Goal: Contribute content: Add original content to the website for others to see

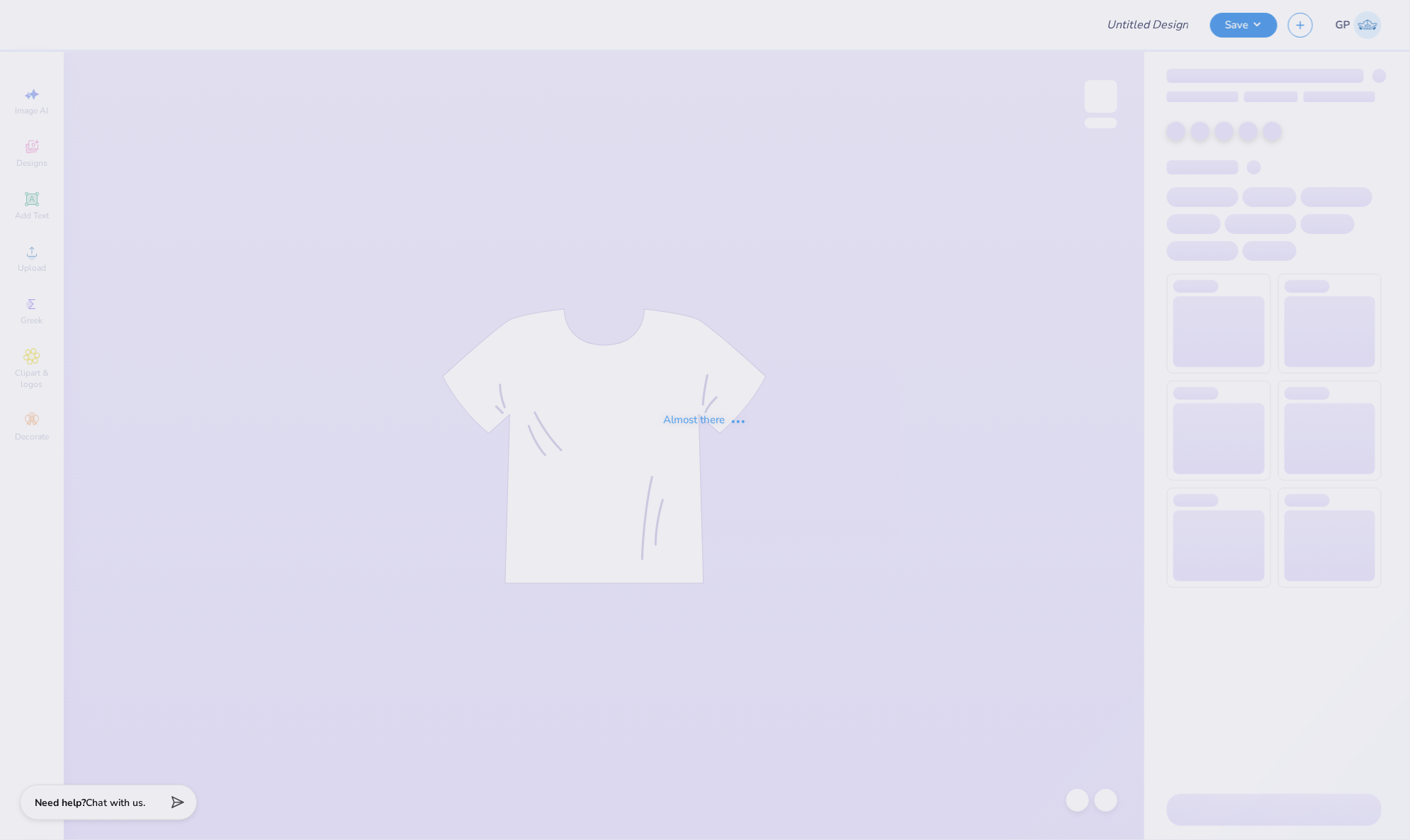
type input "AXO Football Shirt"
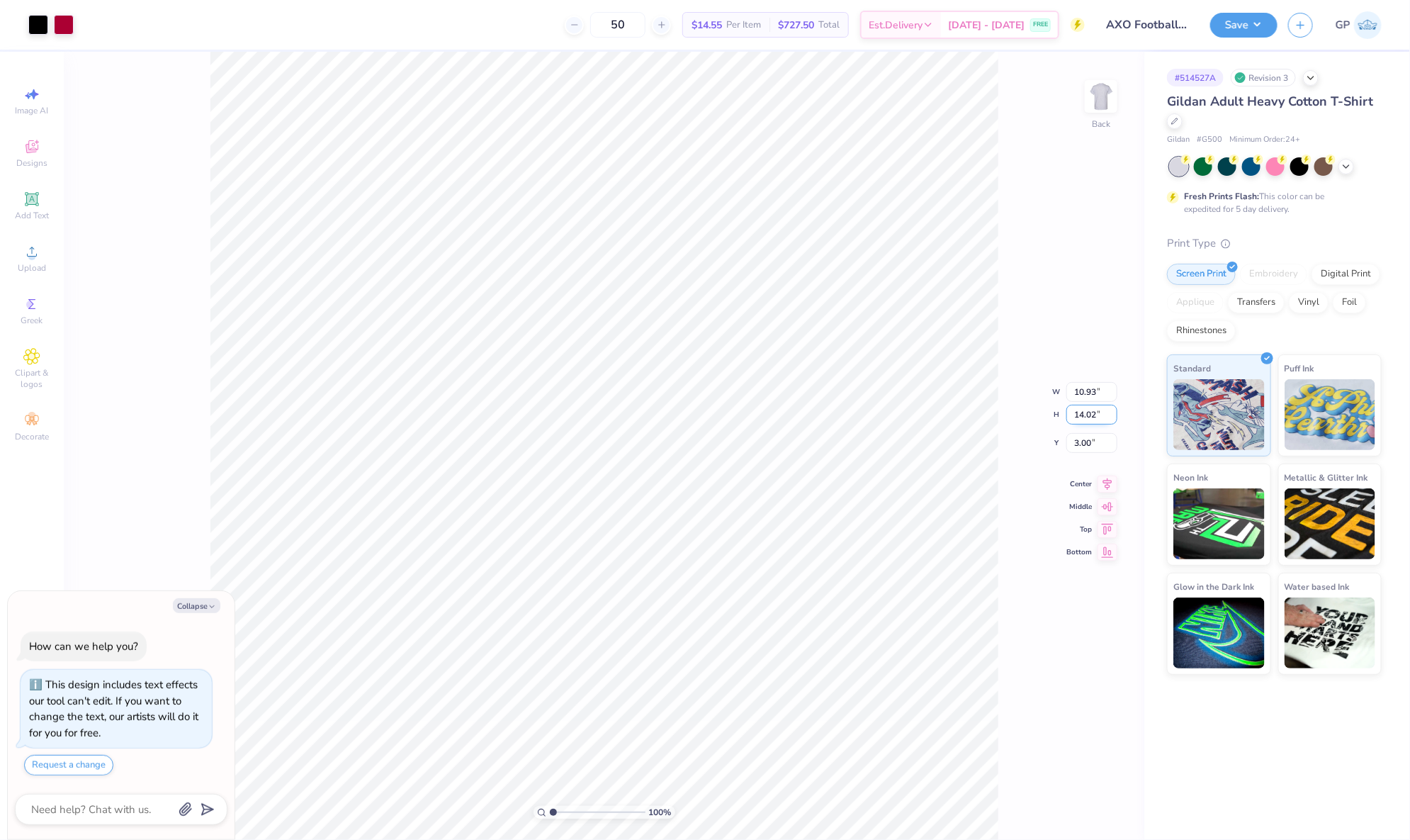
click at [1090, 405] on input "14.02" at bounding box center [1092, 414] width 51 height 20
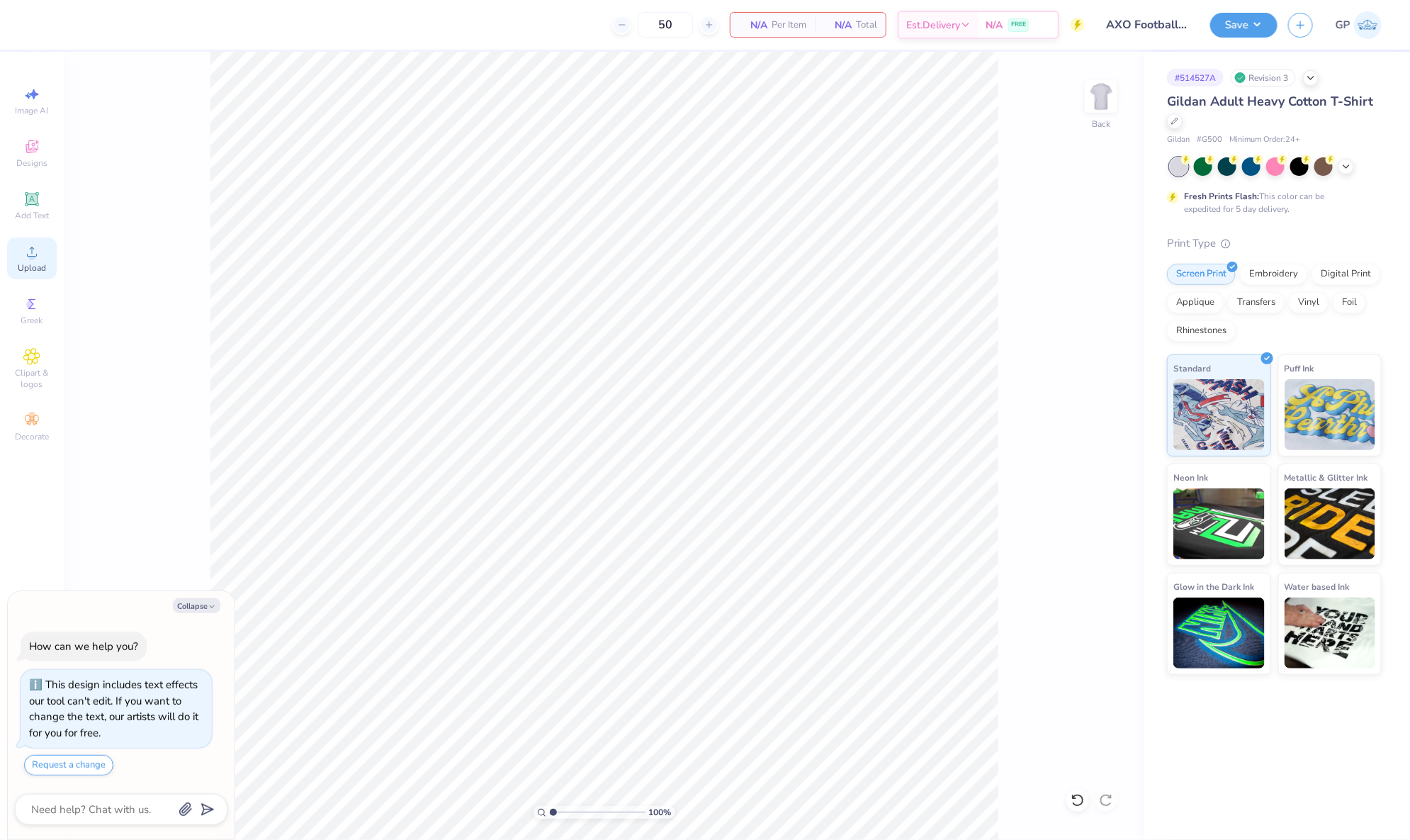
click at [39, 272] on span "Upload" at bounding box center [31, 268] width 28 height 12
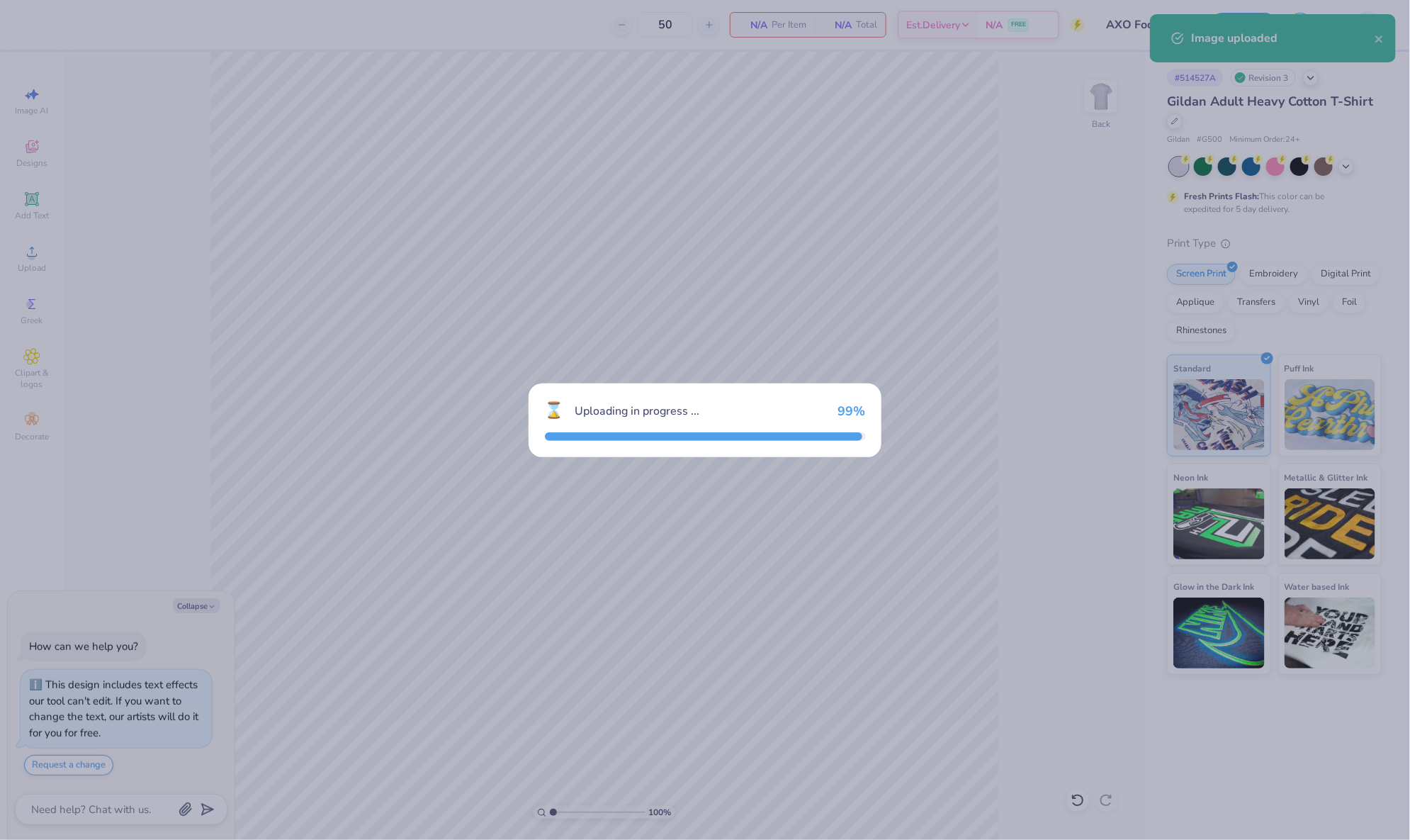
type textarea "x"
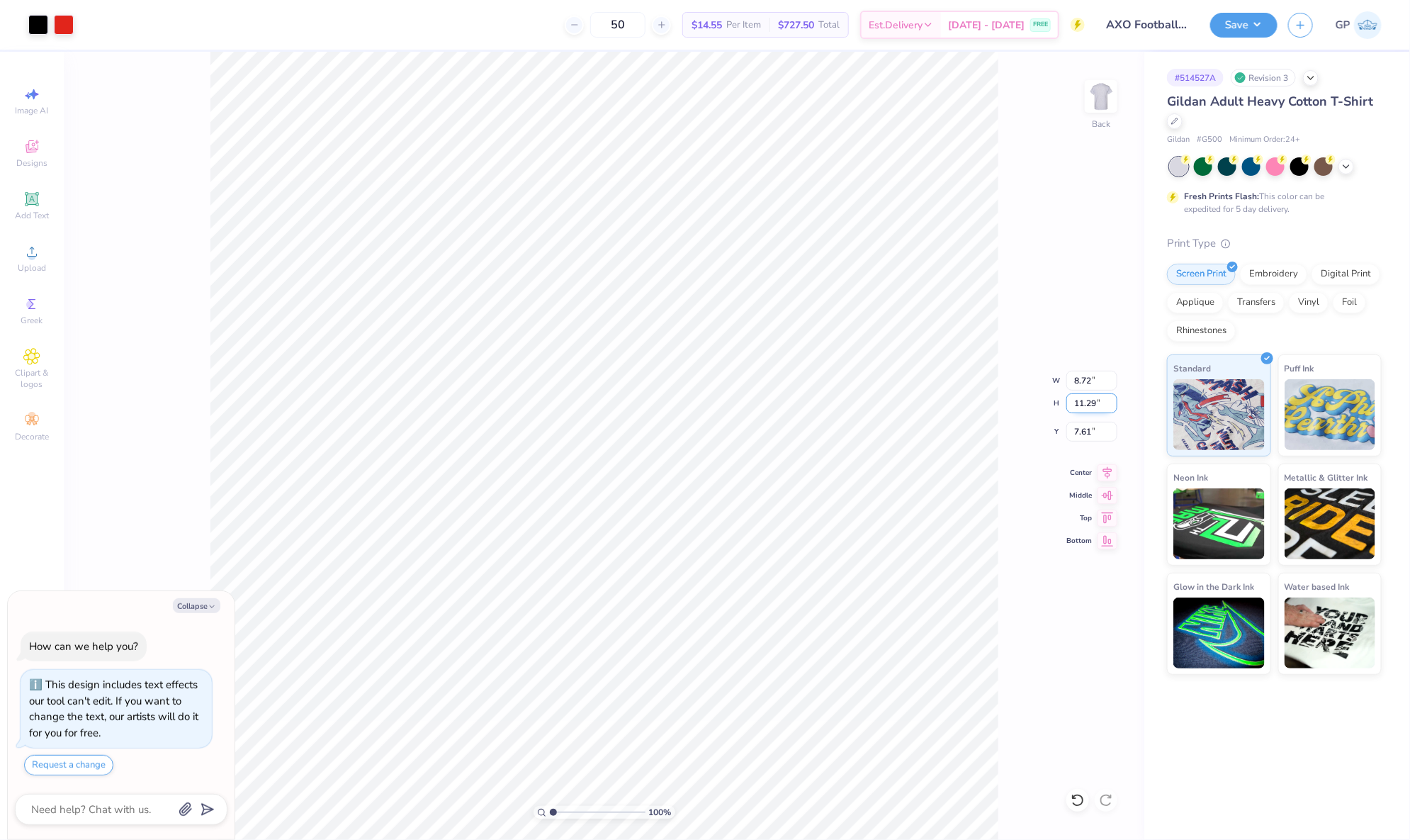
click at [1092, 397] on input "11.29" at bounding box center [1092, 403] width 51 height 20
type input "14"
type textarea "x"
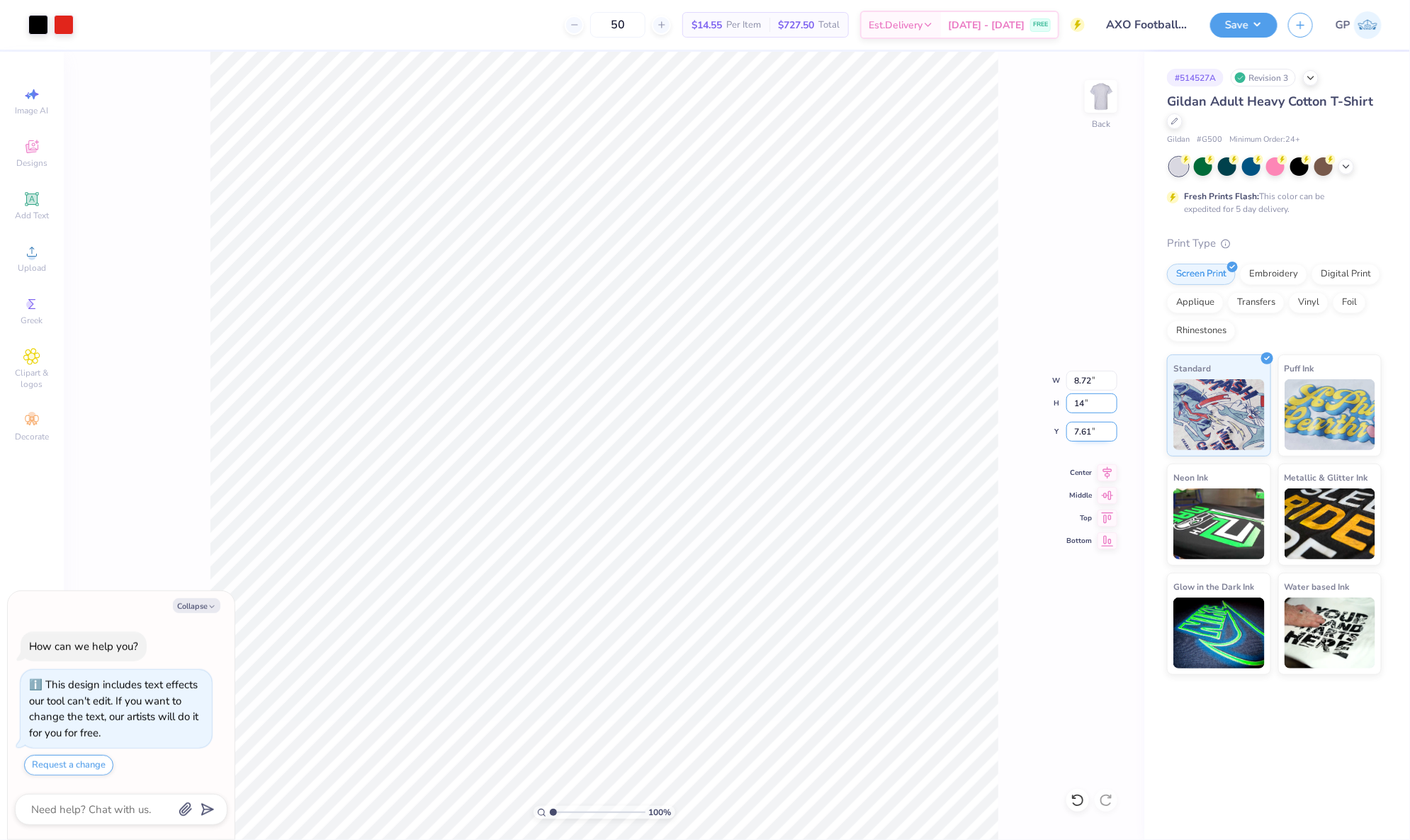
type input "10.81"
type input "14.00"
click at [1093, 437] on input "6.25" at bounding box center [1092, 432] width 51 height 20
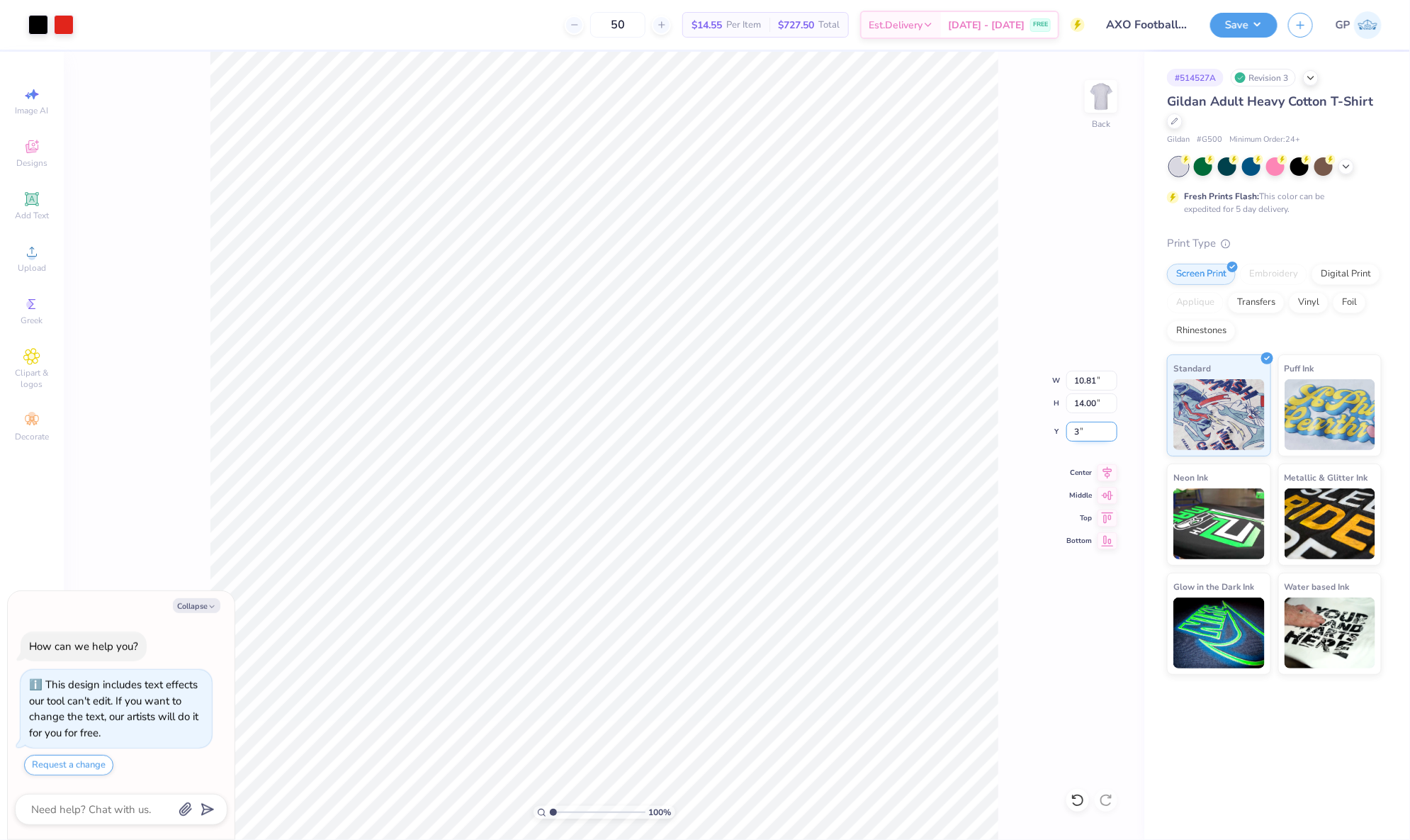
type input "3"
type textarea "x"
type input "3.00"
click at [63, 20] on div at bounding box center [64, 24] width 20 height 20
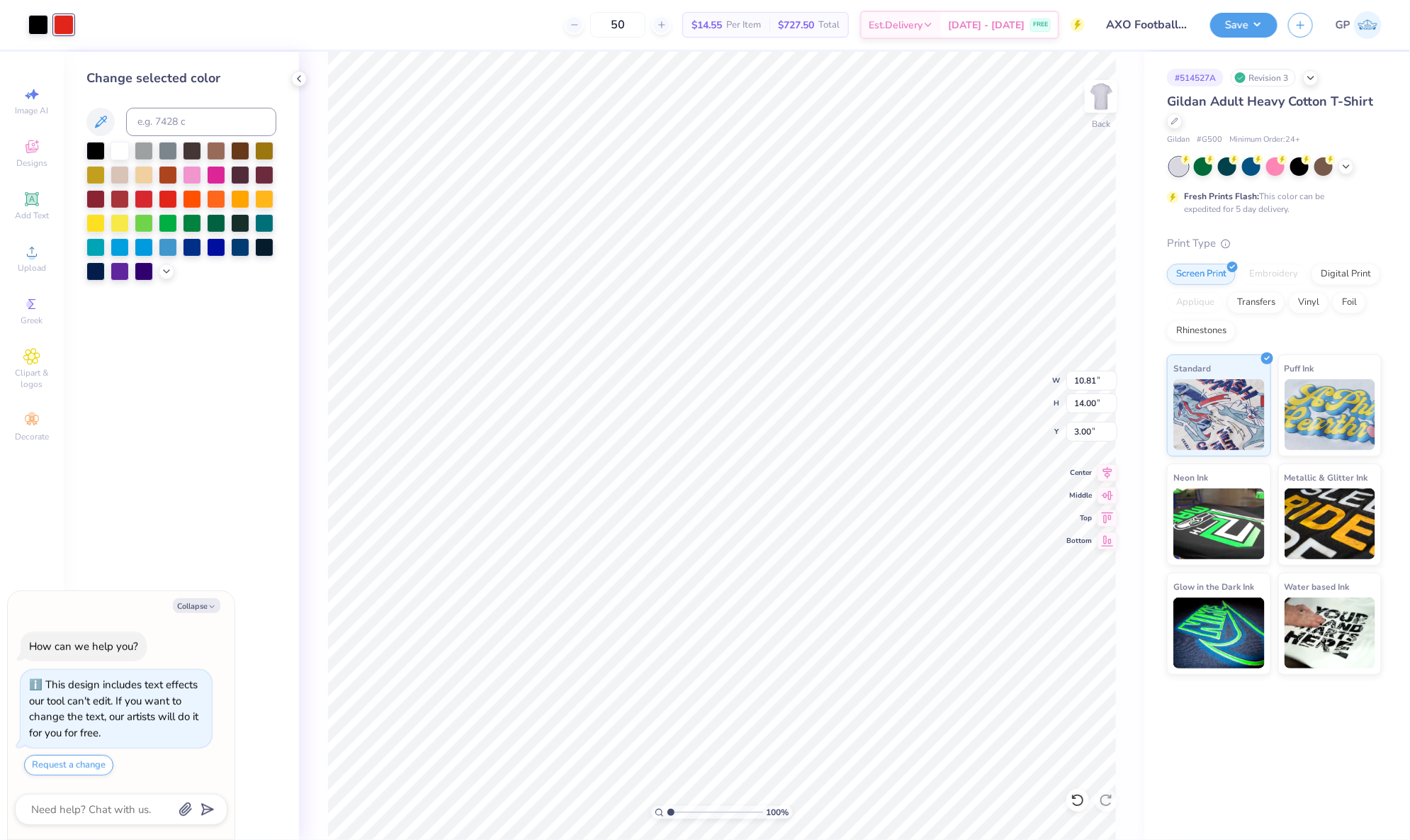
click at [162, 278] on div at bounding box center [182, 211] width 190 height 139
click at [165, 269] on polyline at bounding box center [167, 270] width 6 height 3
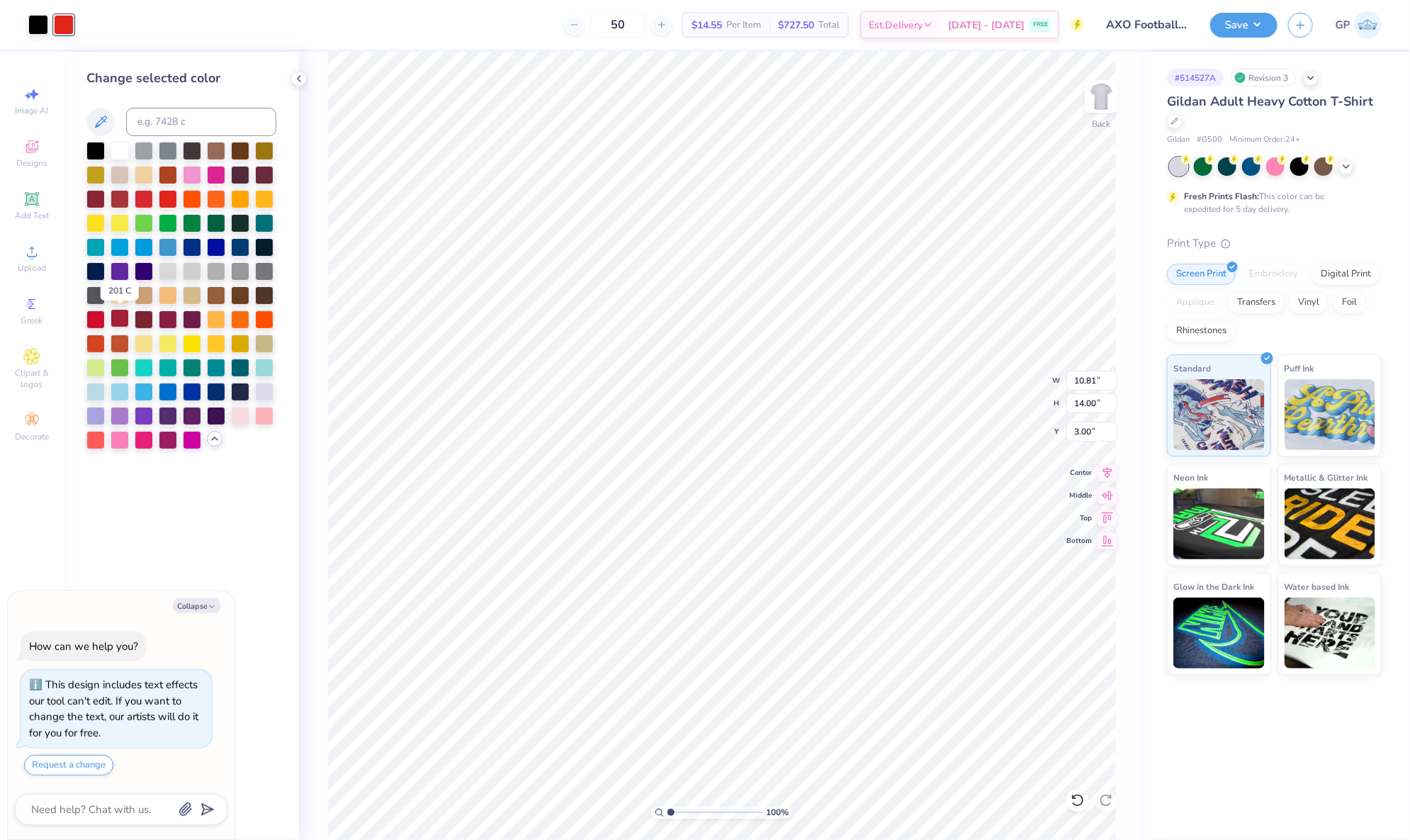
click at [126, 323] on div at bounding box center [120, 318] width 19 height 19
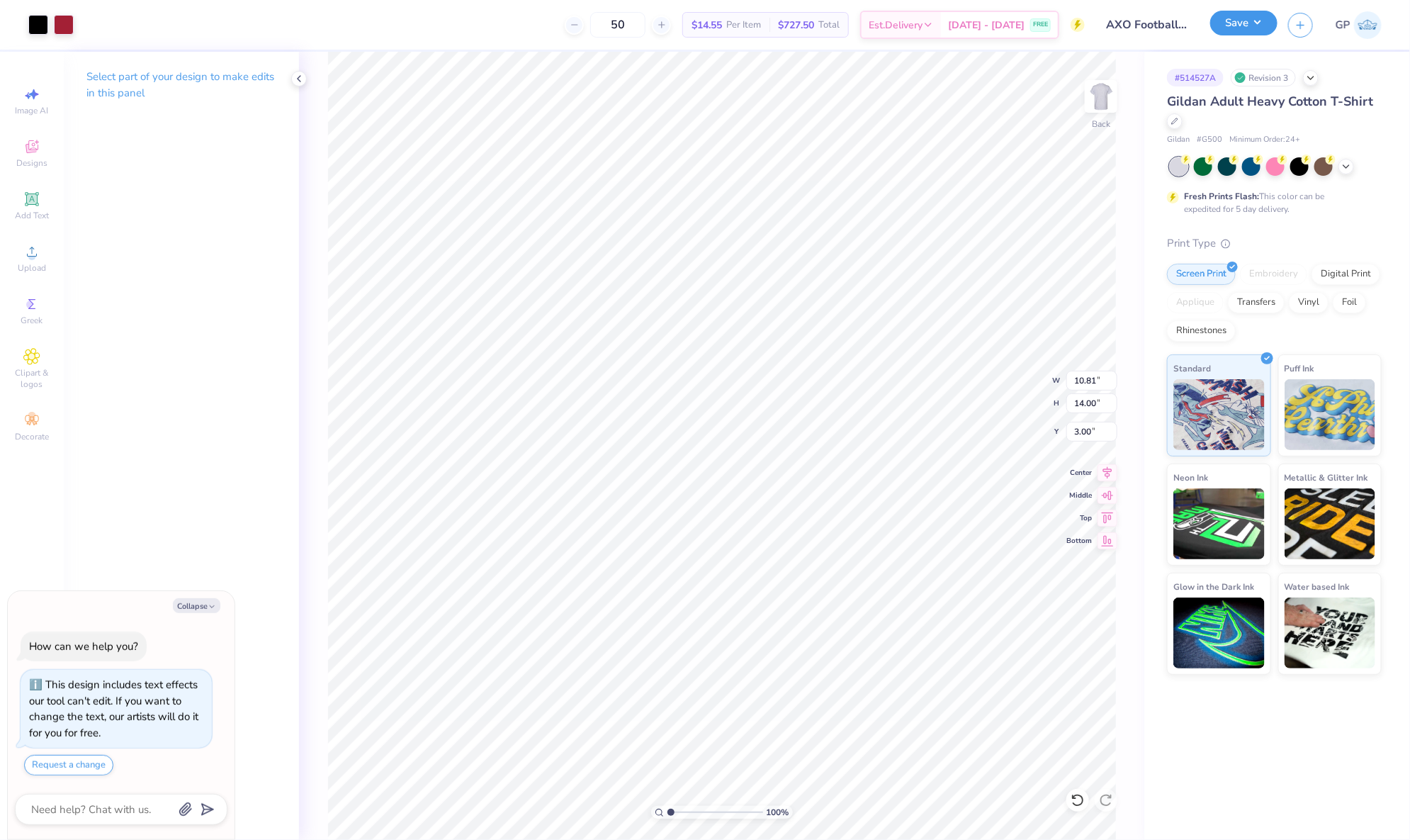
click at [1237, 31] on button "Save" at bounding box center [1243, 23] width 68 height 25
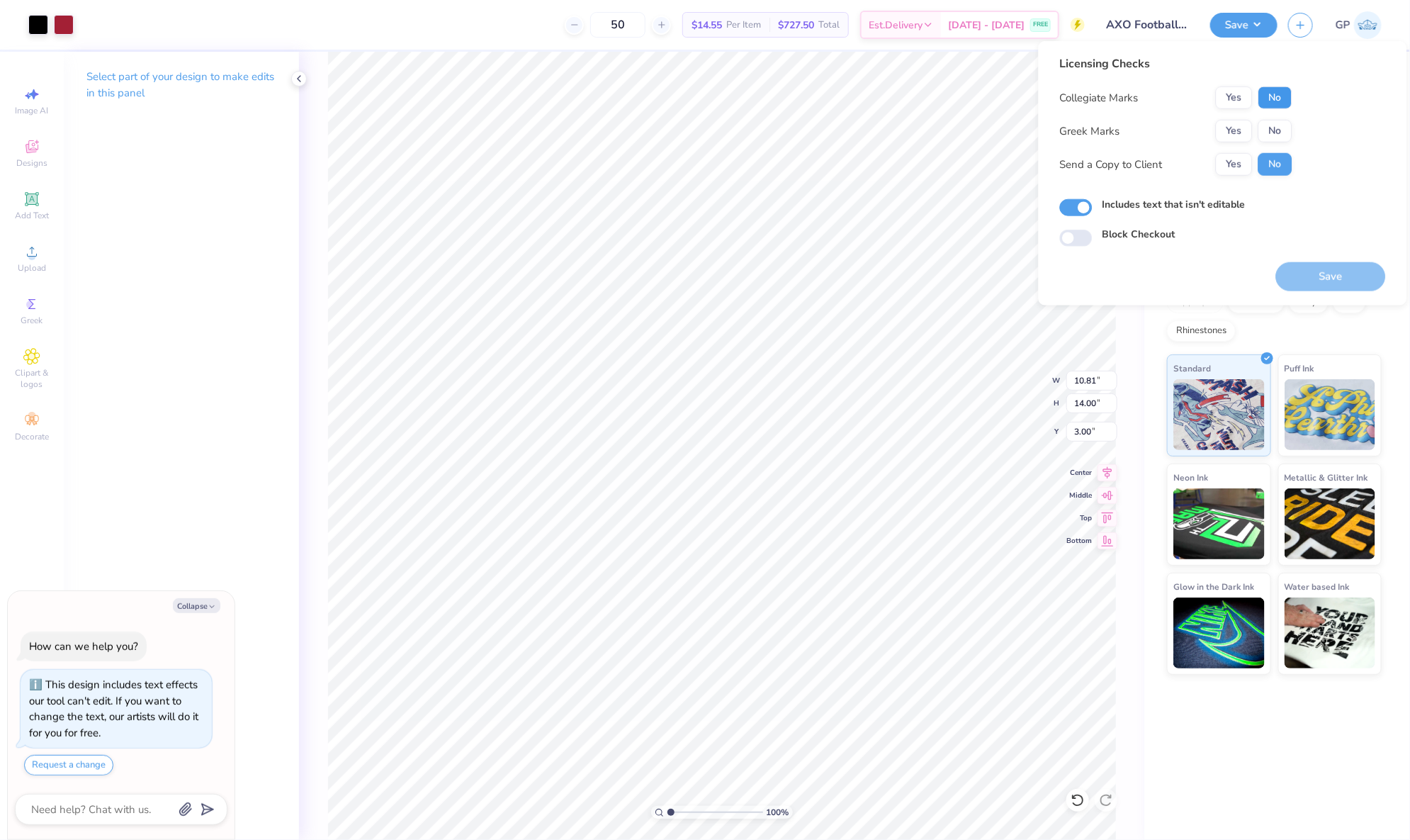
click at [1277, 95] on button "No" at bounding box center [1275, 97] width 34 height 23
click at [1224, 128] on button "Yes" at bounding box center [1234, 131] width 37 height 23
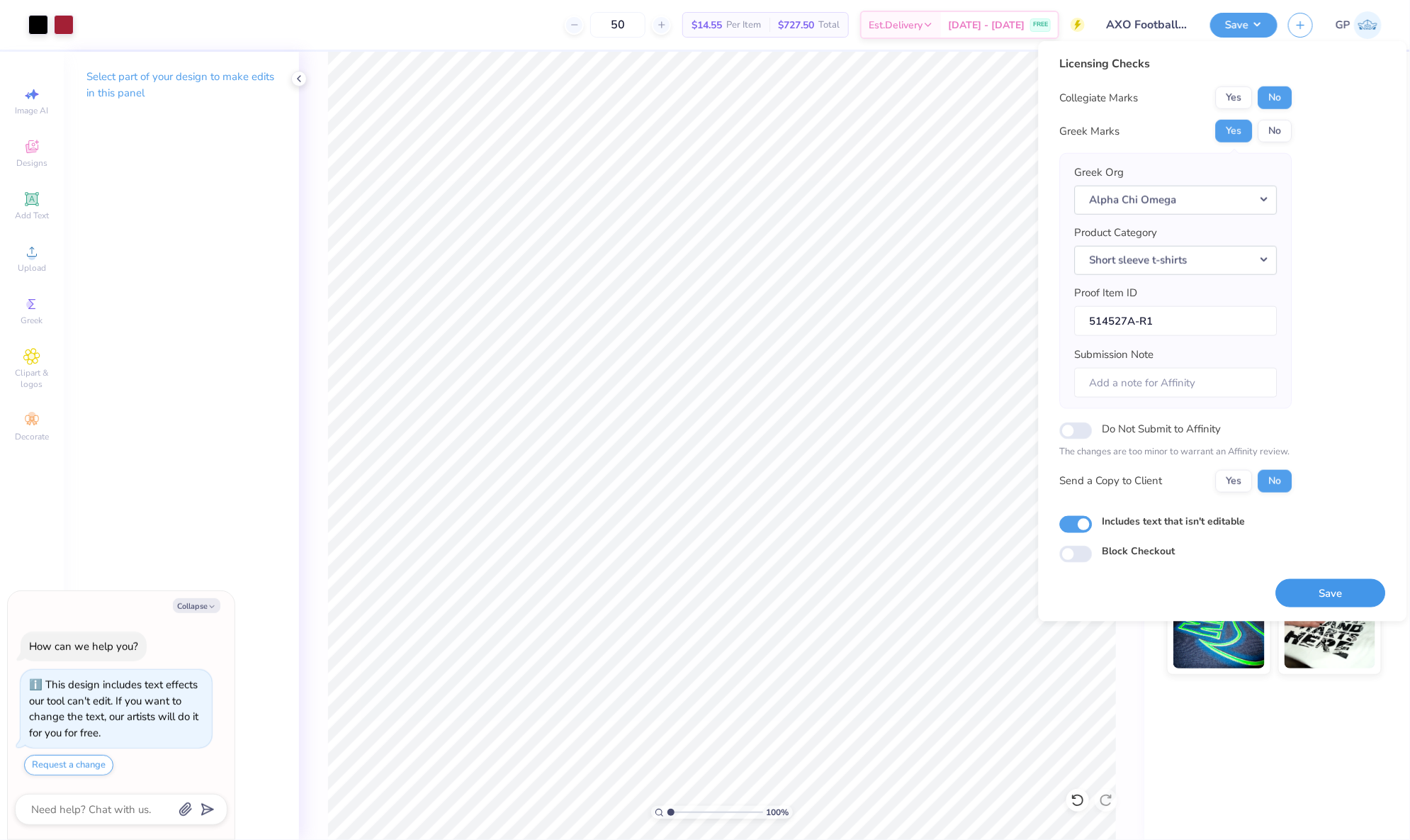
click at [1333, 601] on button "Save" at bounding box center [1332, 593] width 110 height 29
type textarea "x"
